Goal: Transaction & Acquisition: Purchase product/service

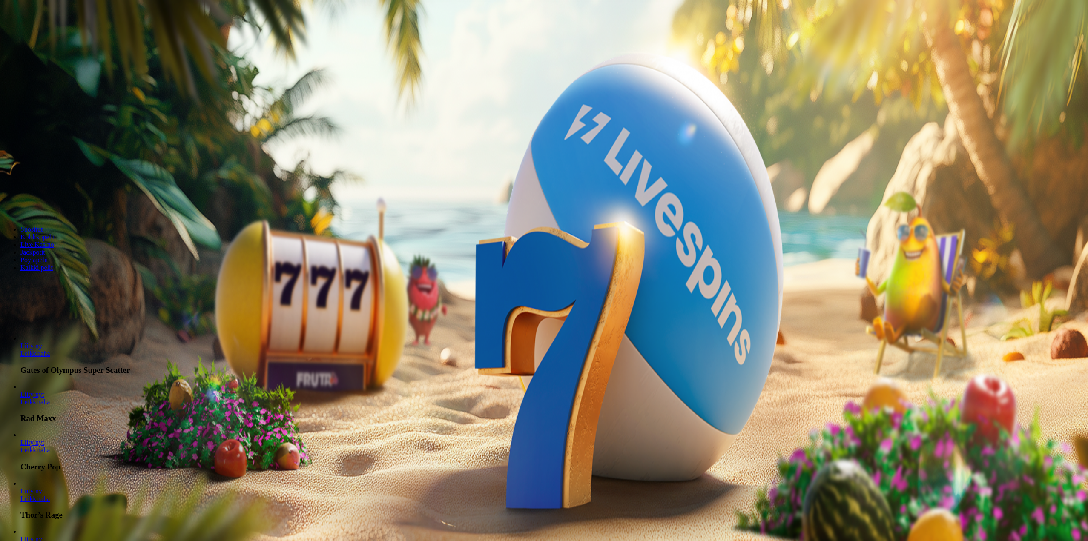
click at [53, 23] on img "Primary" at bounding box center [28, 13] width 51 height 21
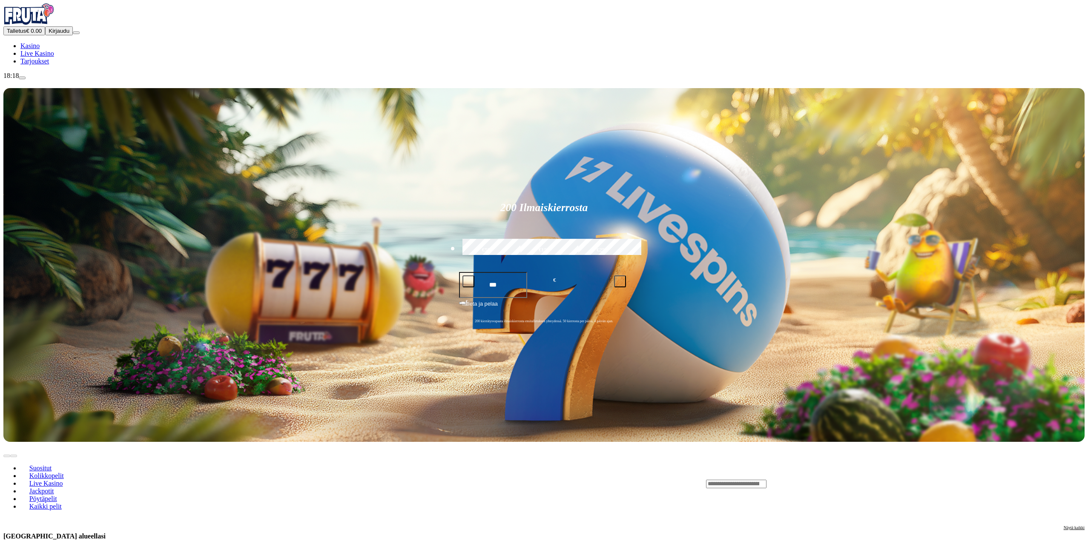
click at [45, 35] on button "Talletus € 0.00" at bounding box center [24, 30] width 42 height 9
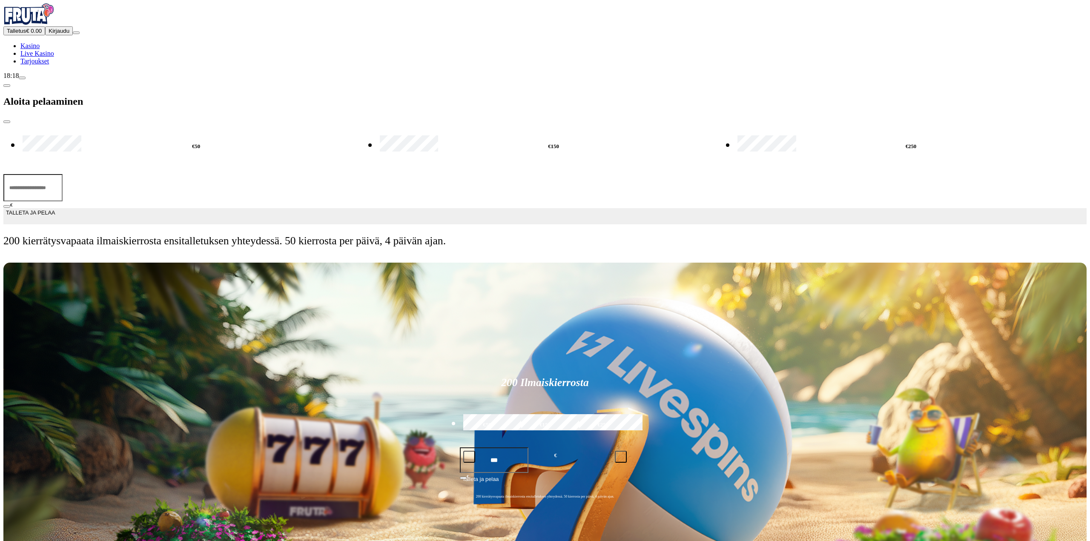
click at [60, 34] on span "Kirjaudu" at bounding box center [59, 31] width 21 height 6
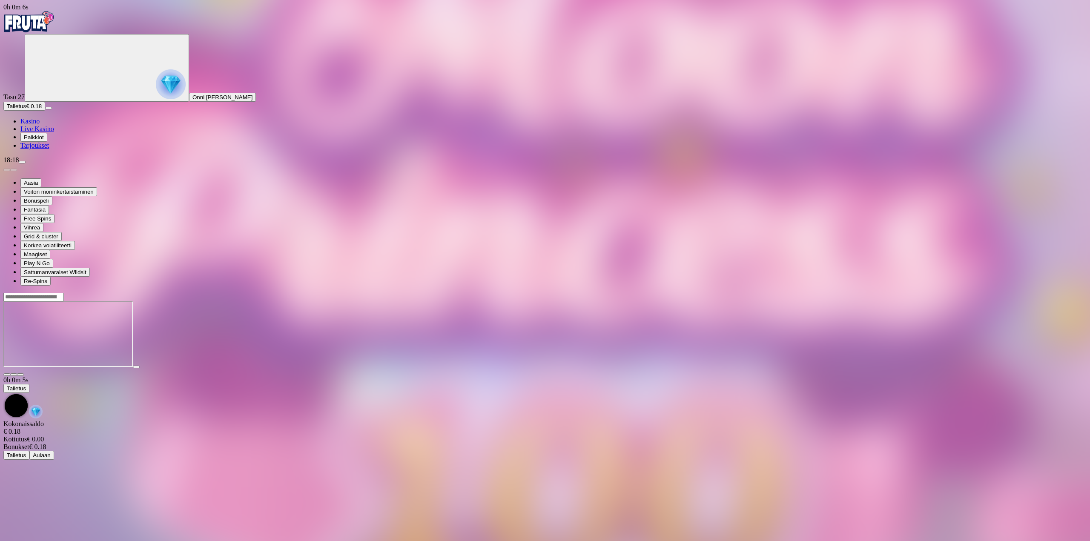
click at [7, 375] on span "close icon" at bounding box center [7, 375] width 0 height 0
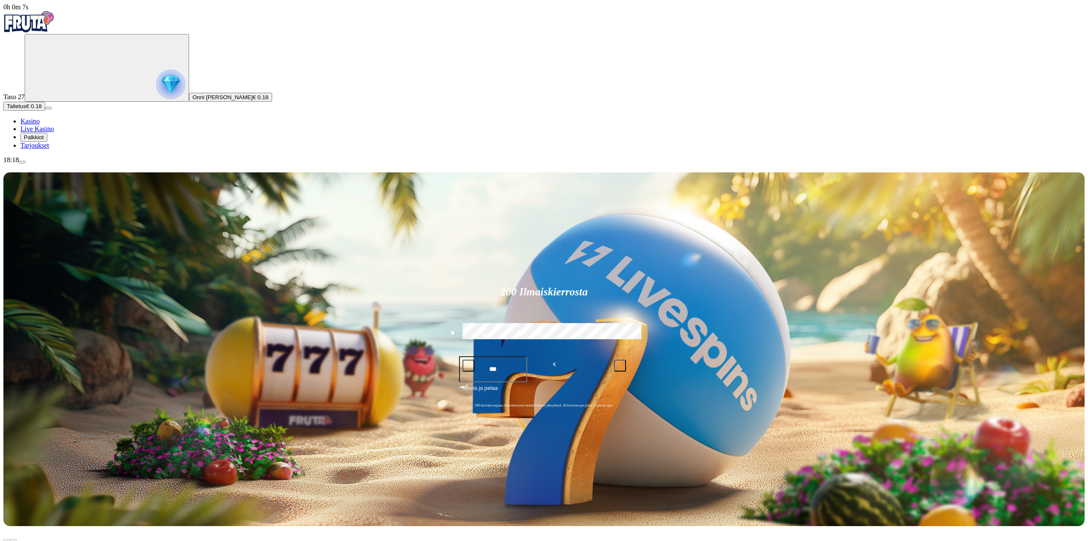
click at [45, 111] on button "Talletus € 0.18" at bounding box center [24, 106] width 42 height 9
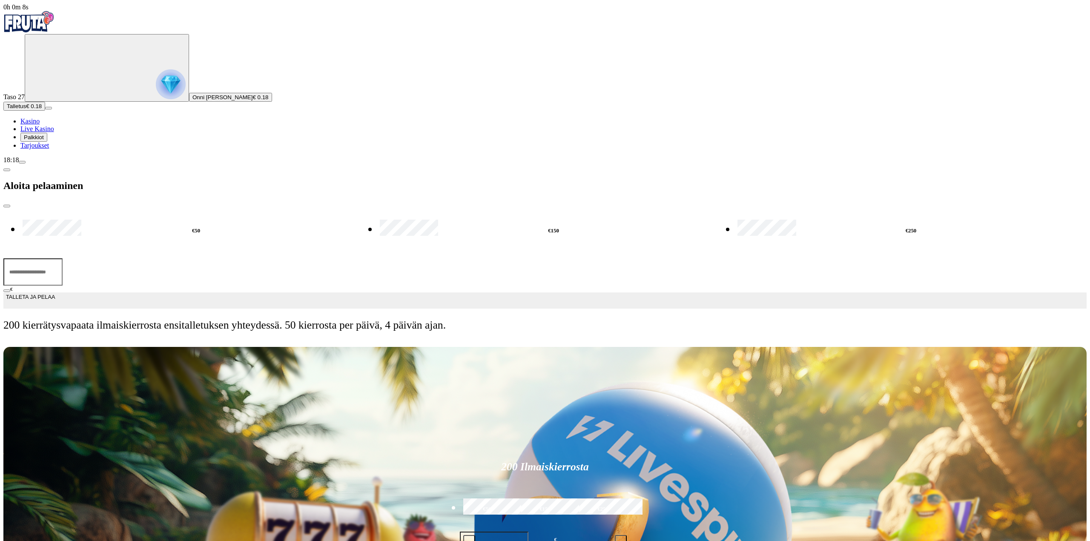
drag, startPoint x: 172, startPoint y: 84, endPoint x: 70, endPoint y: 87, distance: 102.3
click at [75, 85] on div "0h 0m 8s Taso 27 Onni [PERSON_NAME] € 0.18 Talletus € 0.18 Kasino Live Kasino P…" at bounding box center [545, 170] width 1084 height 335
drag, startPoint x: 94, startPoint y: 80, endPoint x: 87, endPoint y: 80, distance: 6.8
click at [88, 80] on div "0h 0m 8s Taso 27 Onni [PERSON_NAME] € 0.18 Talletus € 0.18 Kasino Live Kasino P…" at bounding box center [545, 170] width 1084 height 335
click at [63, 259] on input "***" at bounding box center [32, 272] width 59 height 27
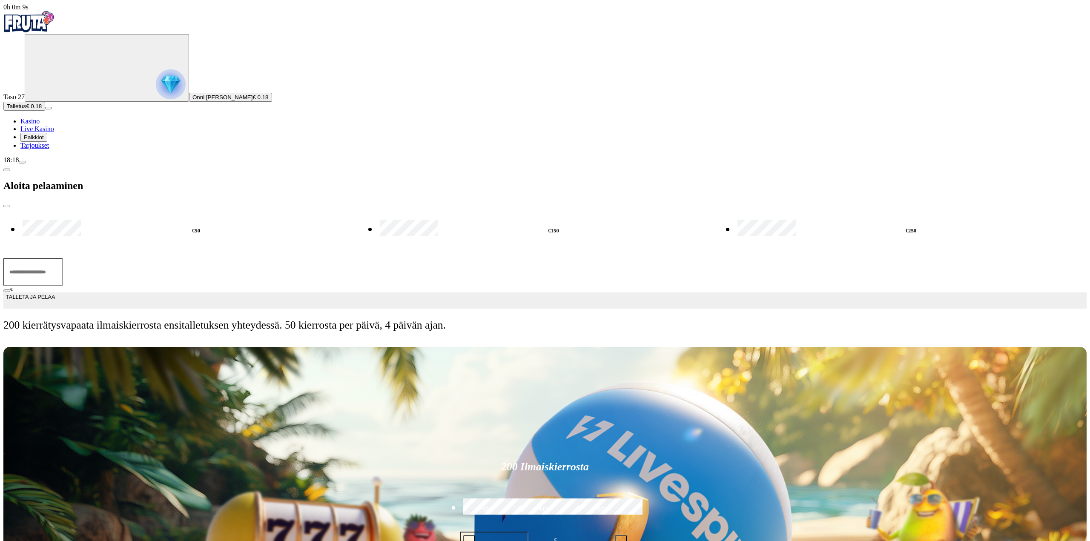
type input "**"
click at [157, 293] on button "TALLETA JA PELAA" at bounding box center [545, 301] width 1084 height 16
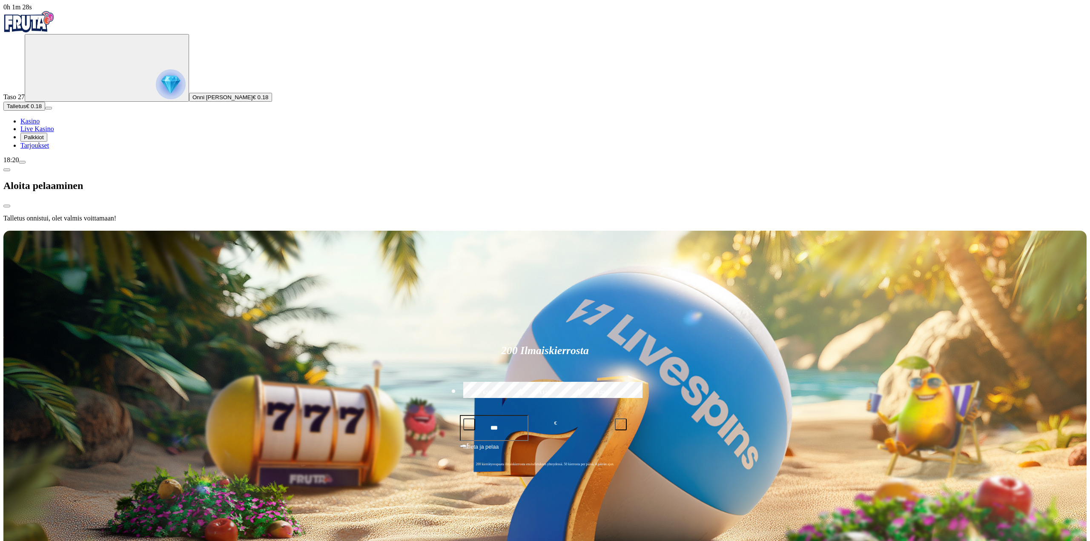
click at [351, 229] on div at bounding box center [545, 229] width 1084 height 0
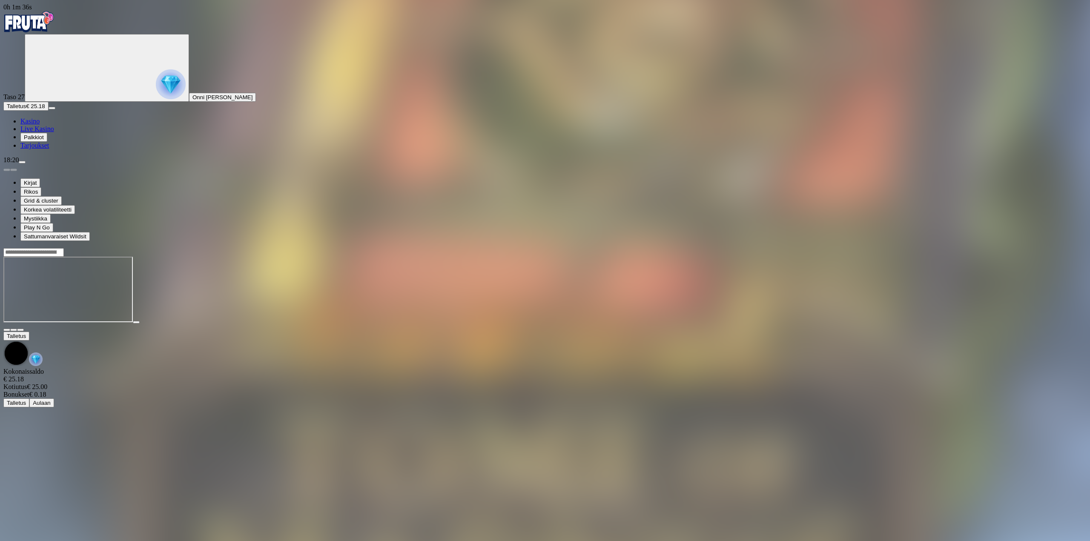
click at [20, 330] on span "fullscreen icon" at bounding box center [20, 330] width 0 height 0
click at [26, 164] on button "menu" at bounding box center [22, 162] width 7 height 3
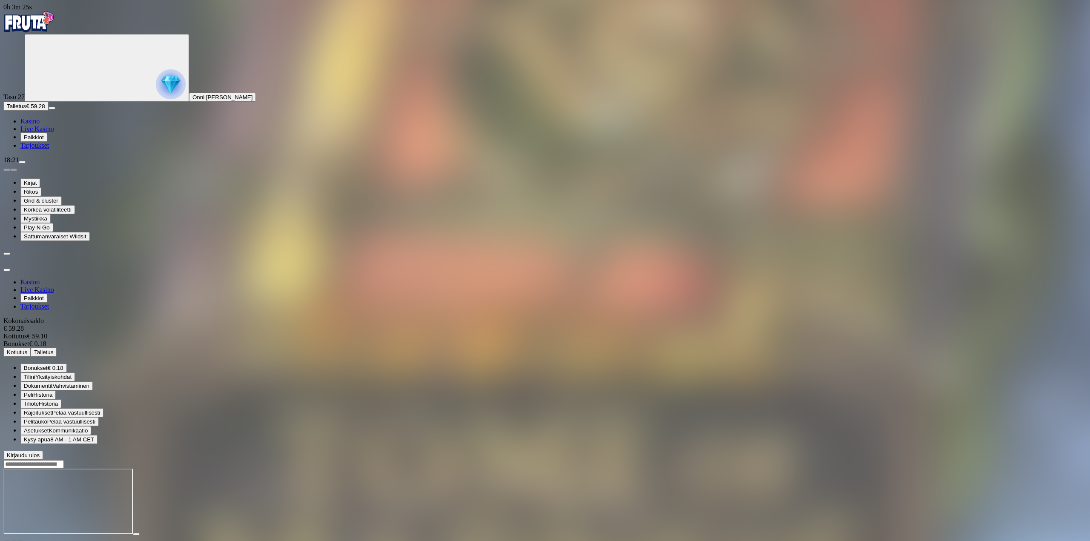
click at [31, 348] on button "Kotiutus" at bounding box center [16, 352] width 27 height 9
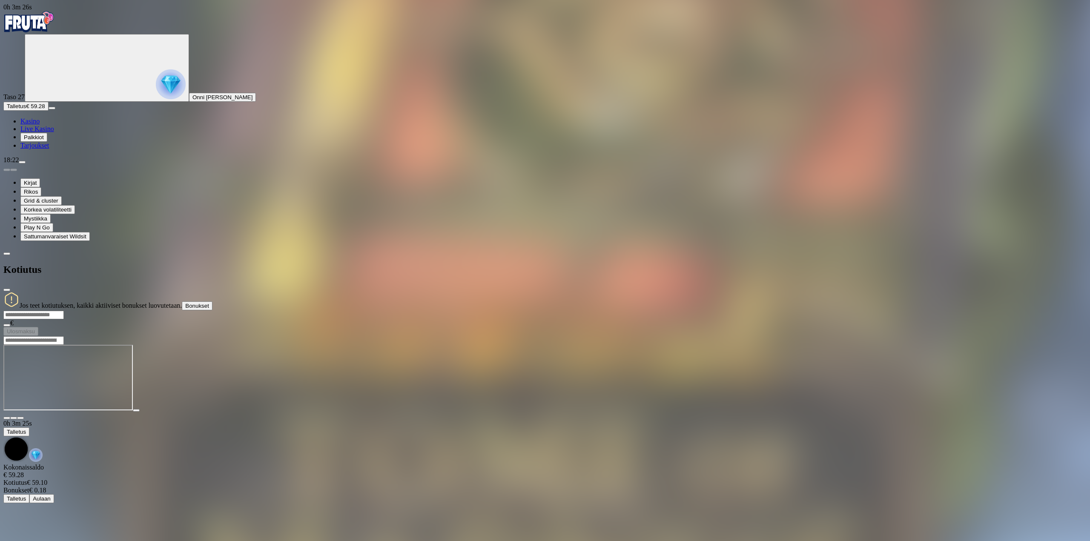
click at [64, 311] on input "number" at bounding box center [33, 315] width 60 height 9
type input "**"
click at [35, 336] on span "Ulosmaksu" at bounding box center [21, 339] width 28 height 6
click at [7, 290] on span "close icon" at bounding box center [7, 290] width 0 height 0
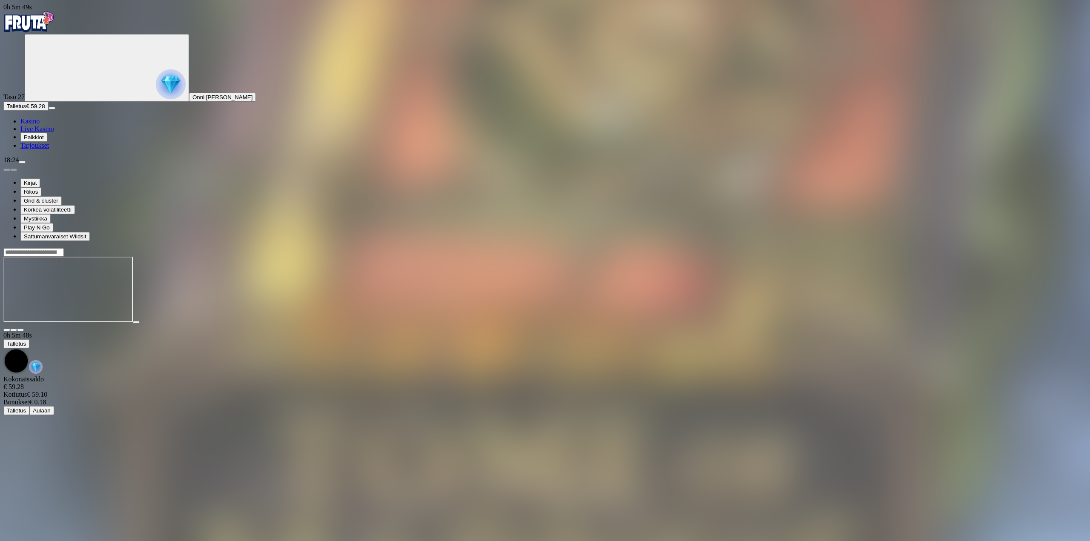
click at [7, 330] on span "close icon" at bounding box center [7, 330] width 0 height 0
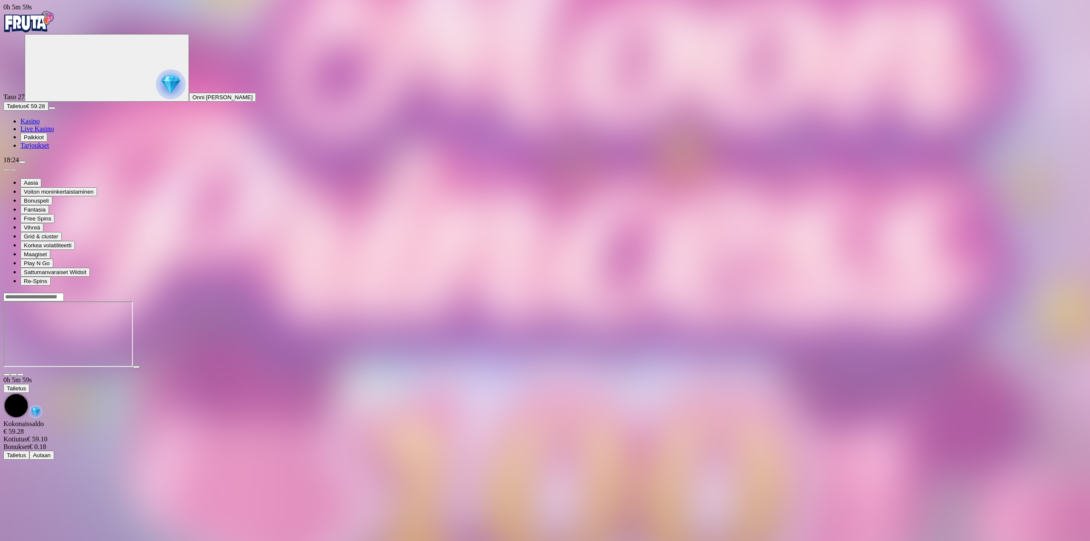
click at [20, 375] on span "fullscreen icon" at bounding box center [20, 375] width 0 height 0
click at [844, 369] on div at bounding box center [545, 335] width 1084 height 67
click at [1046, 333] on div at bounding box center [545, 335] width 1084 height 84
